Goal: Navigation & Orientation: Understand site structure

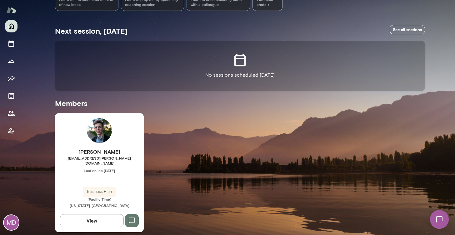
scroll to position [96, 0]
click at [11, 42] on icon "Sessions" at bounding box center [10, 43] width 7 height 7
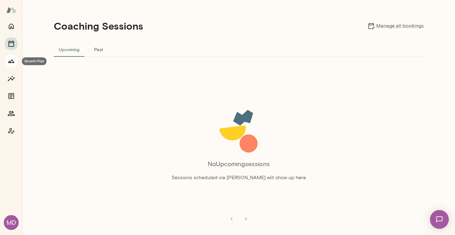
click at [11, 60] on icon "Growth Plan" at bounding box center [11, 61] width 6 height 3
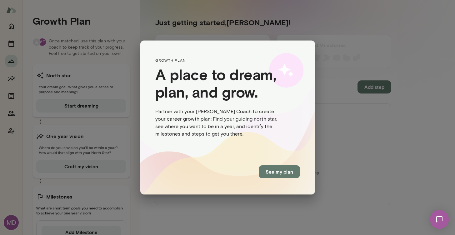
click at [11, 33] on div "GROWTH PLAN A place to dream, plan, and grow. Partner with your [PERSON_NAME] C…" at bounding box center [227, 117] width 455 height 235
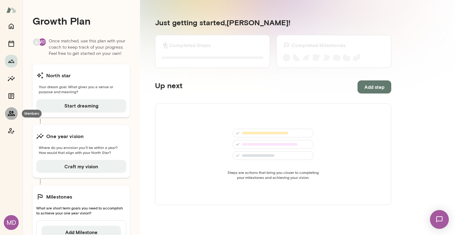
click at [9, 112] on icon "Members" at bounding box center [11, 113] width 7 height 5
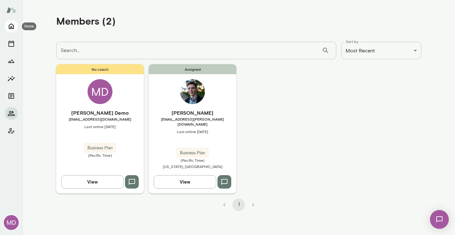
click at [12, 27] on icon "Home" at bounding box center [10, 25] width 7 height 7
